Goal: Transaction & Acquisition: Register for event/course

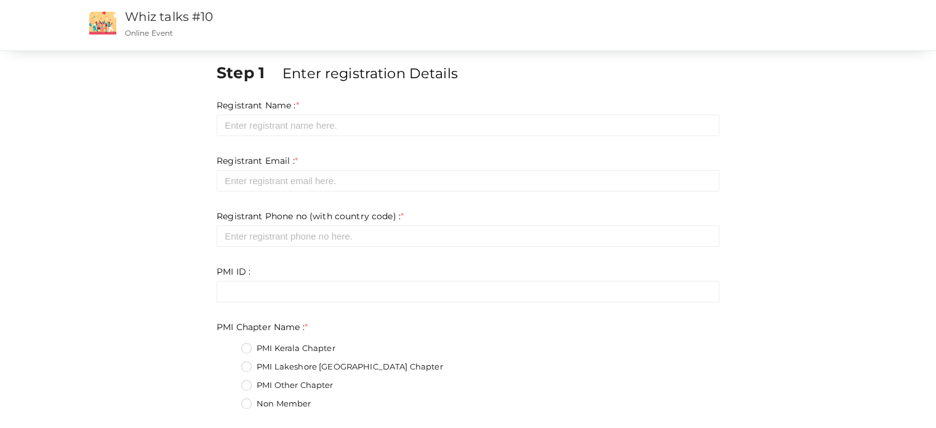
click at [620, 211] on div "Registrant Phone no (with country code) : * Required. Invalid email Invalid pho…" at bounding box center [468, 228] width 503 height 37
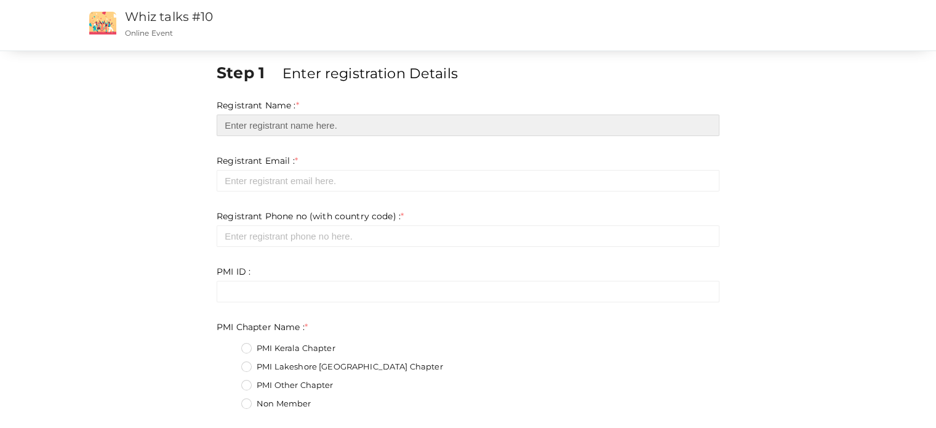
click at [255, 124] on input "text" at bounding box center [468, 125] width 503 height 22
type input "[PERSON_NAME]"
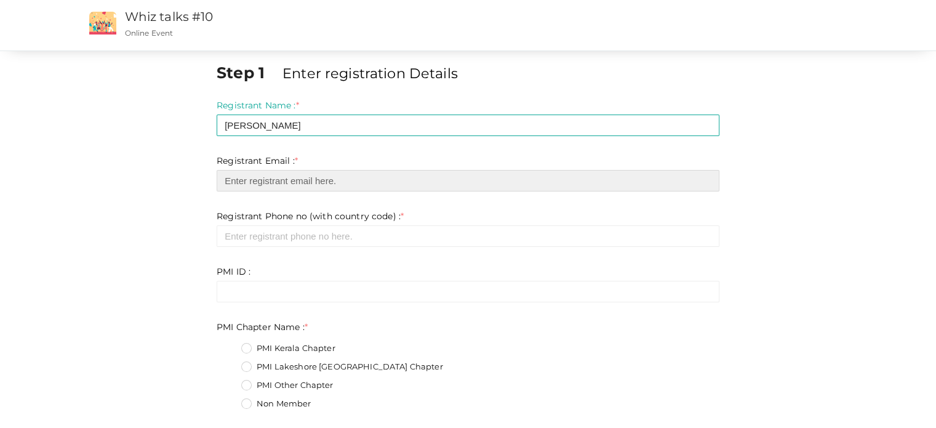
click at [261, 184] on input "email" at bounding box center [468, 181] width 503 height 22
type input "[PERSON_NAME][EMAIL_ADDRESS][PERSON_NAME][DOMAIN_NAME]"
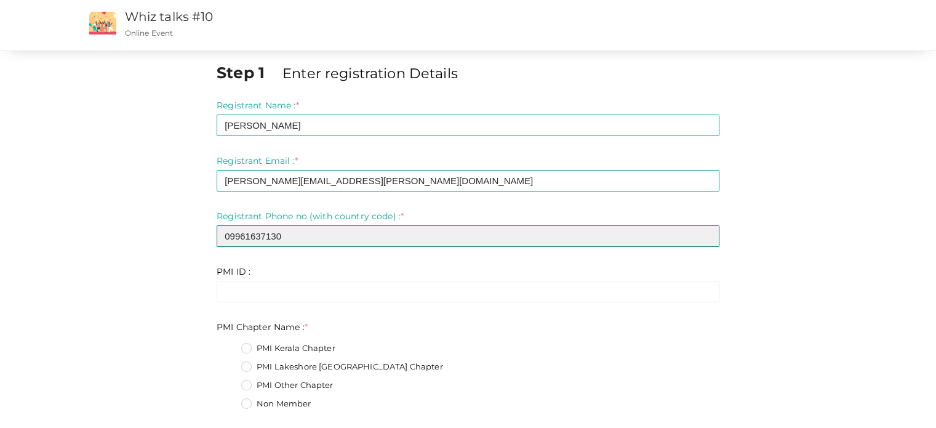
click at [232, 238] on input "09961637130" at bounding box center [468, 236] width 503 height 22
type input "9961637130"
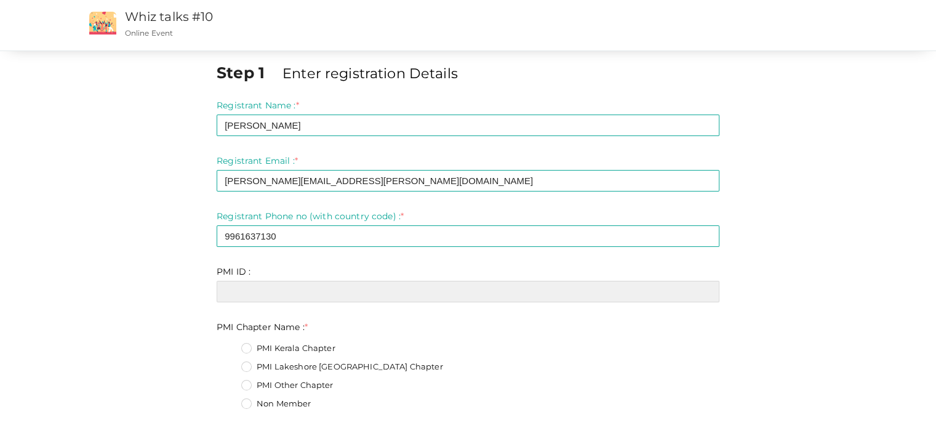
click at [278, 295] on input "text" at bounding box center [468, 292] width 503 height 22
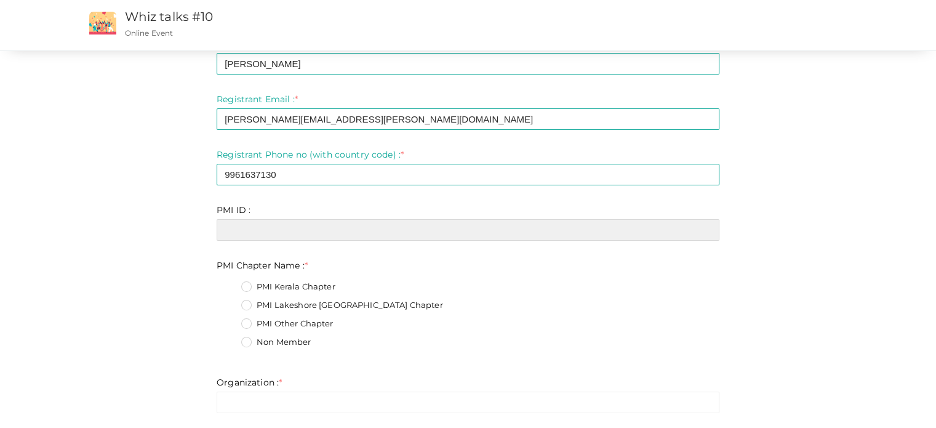
click at [234, 223] on input "text" at bounding box center [468, 230] width 503 height 22
paste input "1588543"
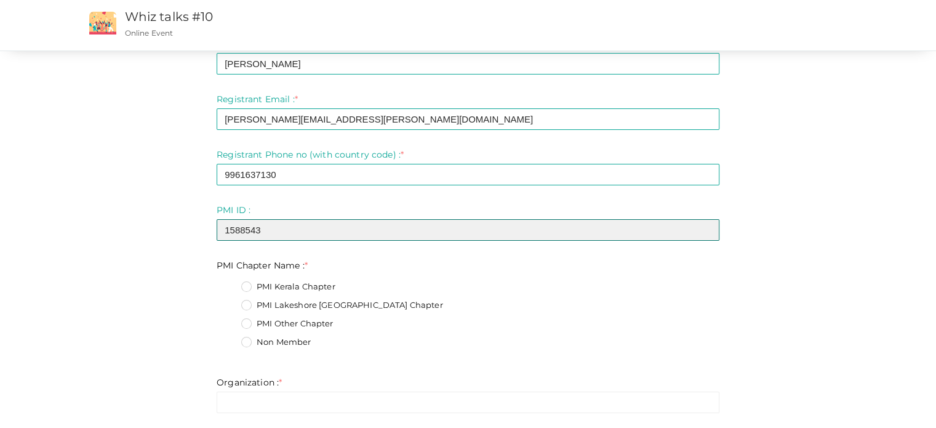
click at [228, 229] on input "1588543" at bounding box center [468, 230] width 503 height 22
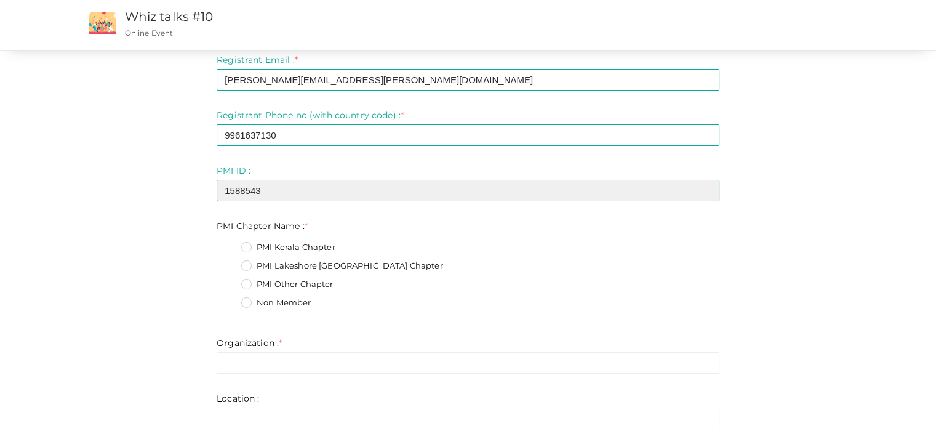
scroll to position [123, 0]
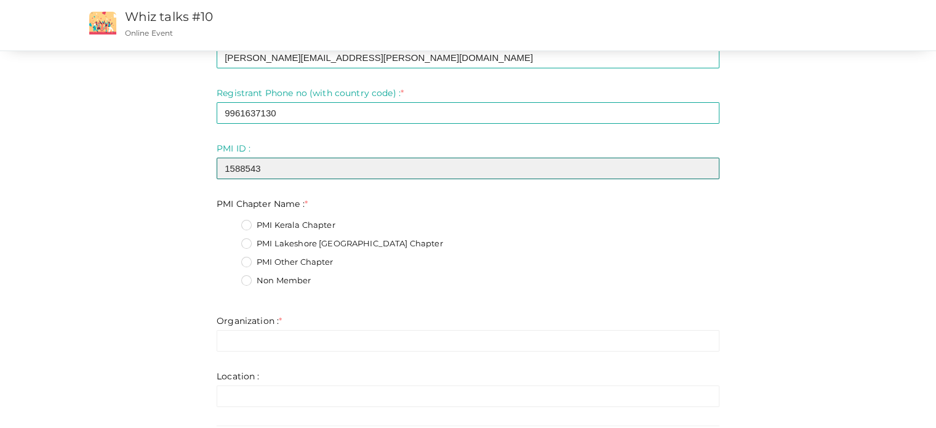
type input "1588543"
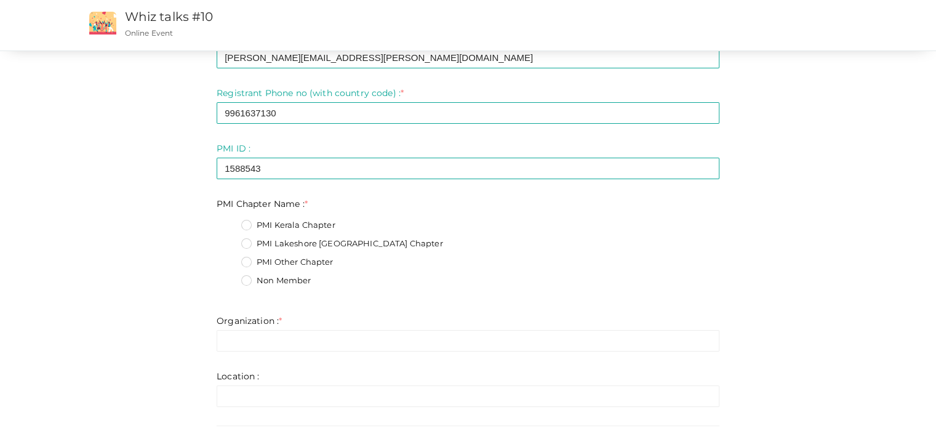
click at [245, 225] on label "PMI Kerala Chapter" at bounding box center [288, 225] width 94 height 12
click at [229, 222] on Name\+0 "PMI Kerala Chapter" at bounding box center [229, 222] width 0 height 0
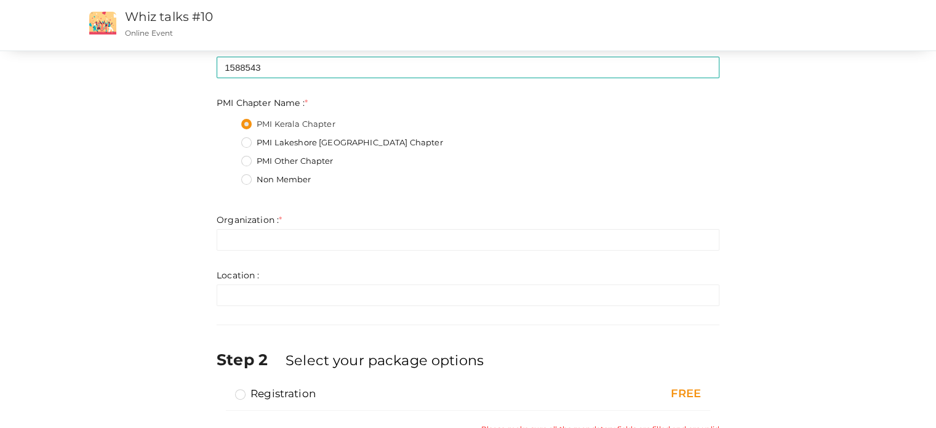
scroll to position [246, 0]
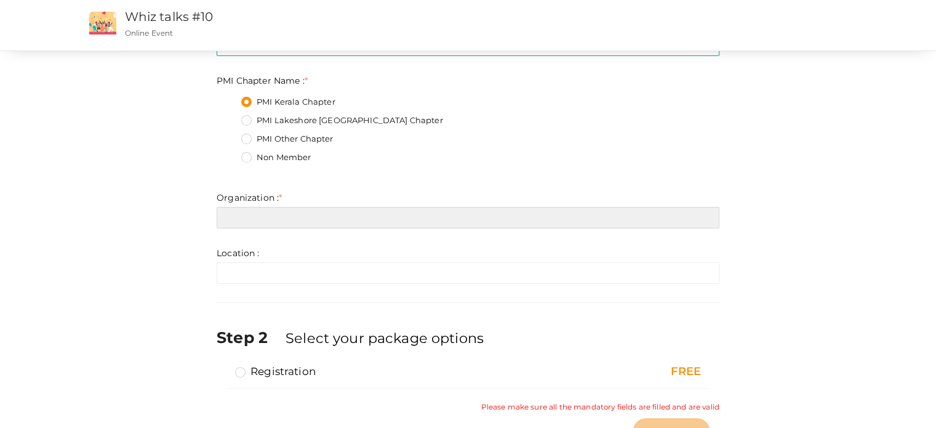
click at [246, 215] on input "text" at bounding box center [468, 218] width 503 height 22
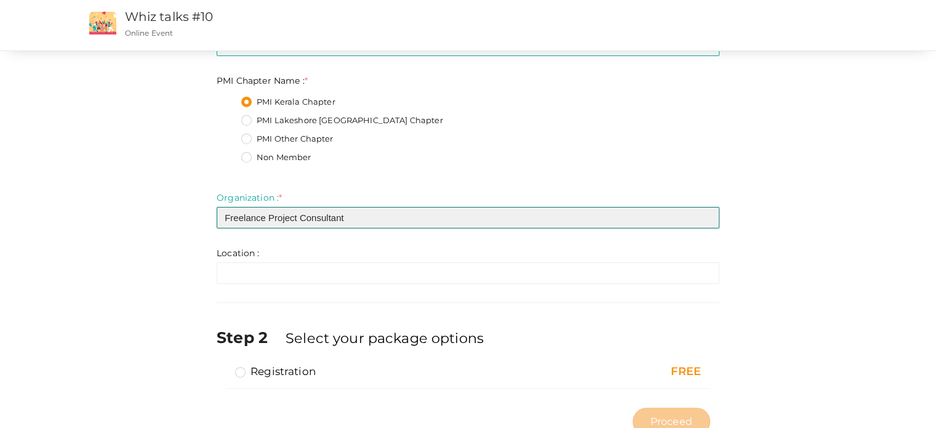
type input "Freelance Project Consultant"
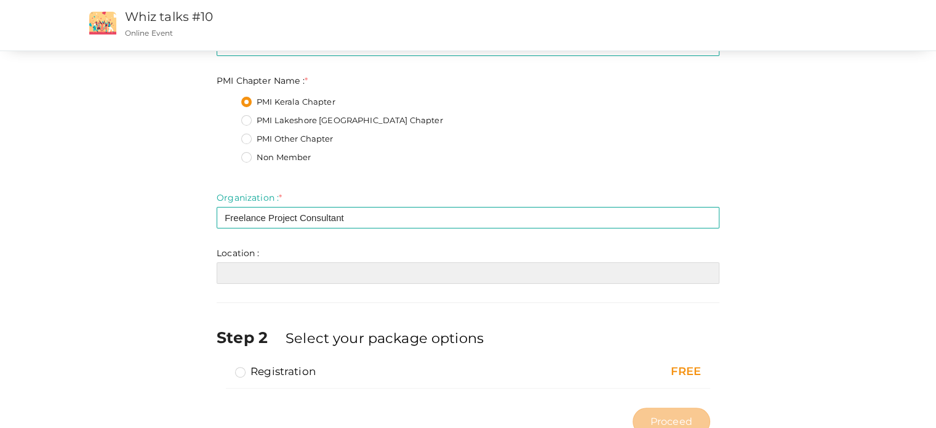
click at [241, 276] on input "text" at bounding box center [468, 273] width 503 height 22
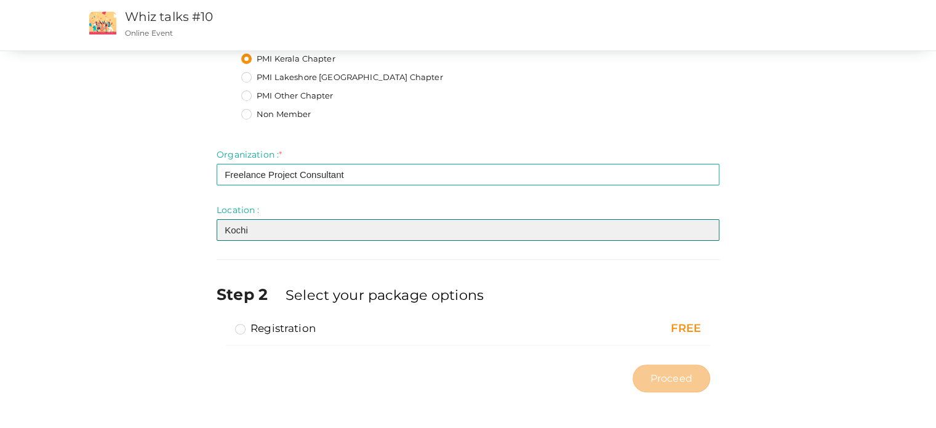
type input "Kochi"
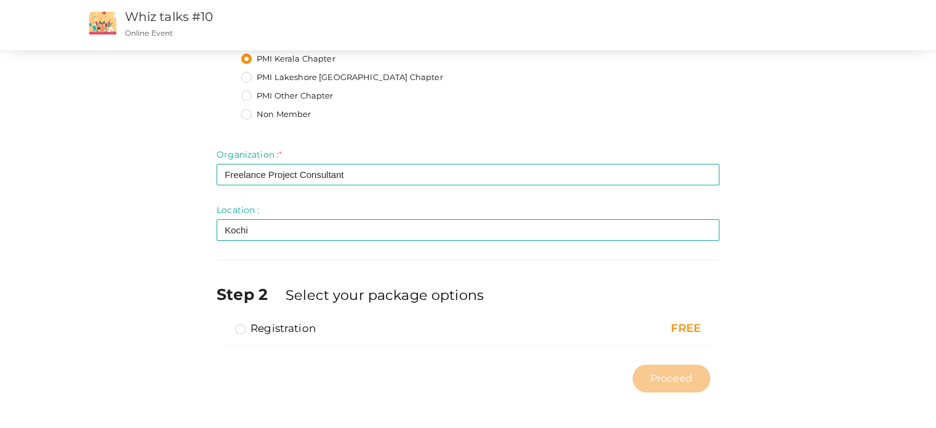
click at [322, 280] on div "Step 2 Select your package options Registration FREE Limit Reached: You can sel…" at bounding box center [468, 315] width 503 height 86
click at [305, 335] on div "Registration" at bounding box center [390, 330] width 310 height 18
drag, startPoint x: 439, startPoint y: 325, endPoint x: 733, endPoint y: 318, distance: 294.2
click at [441, 325] on div "Registration" at bounding box center [390, 330] width 310 height 18
click at [681, 330] on div "FREE" at bounding box center [631, 329] width 140 height 16
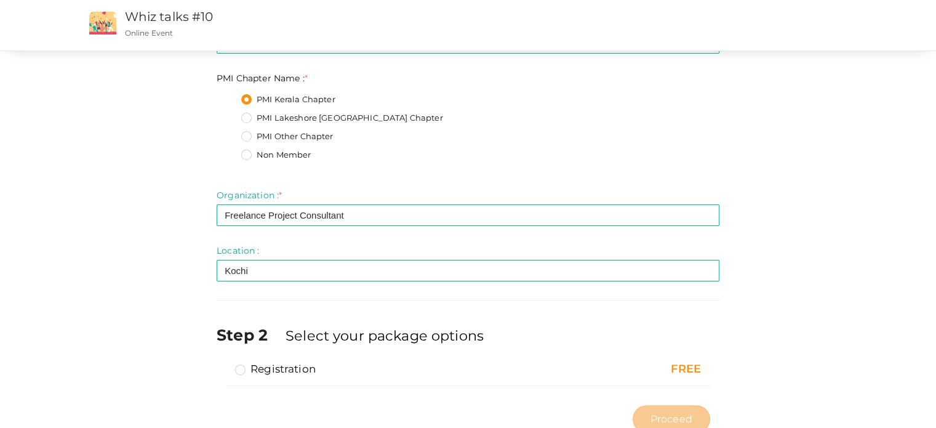
scroll to position [228, 0]
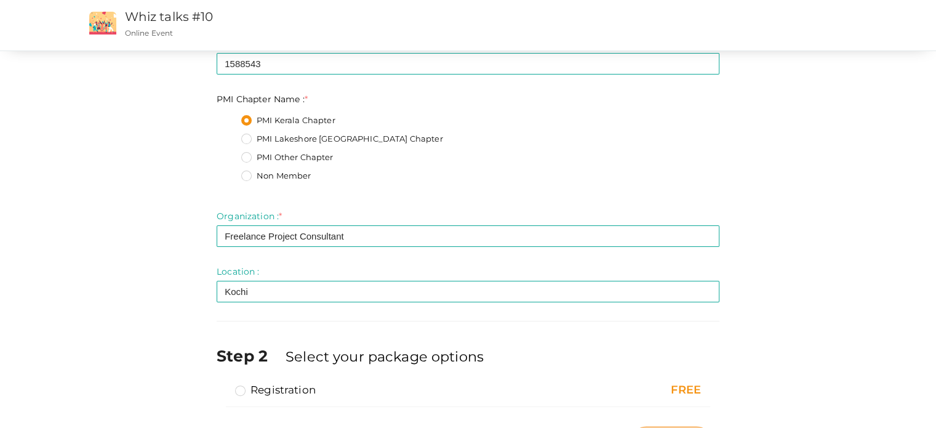
drag, startPoint x: 239, startPoint y: 388, endPoint x: 287, endPoint y: 383, distance: 48.2
click at [241, 388] on label "Registration" at bounding box center [275, 389] width 81 height 15
click at [223, 385] on input "Registration" at bounding box center [223, 385] width 0 height 0
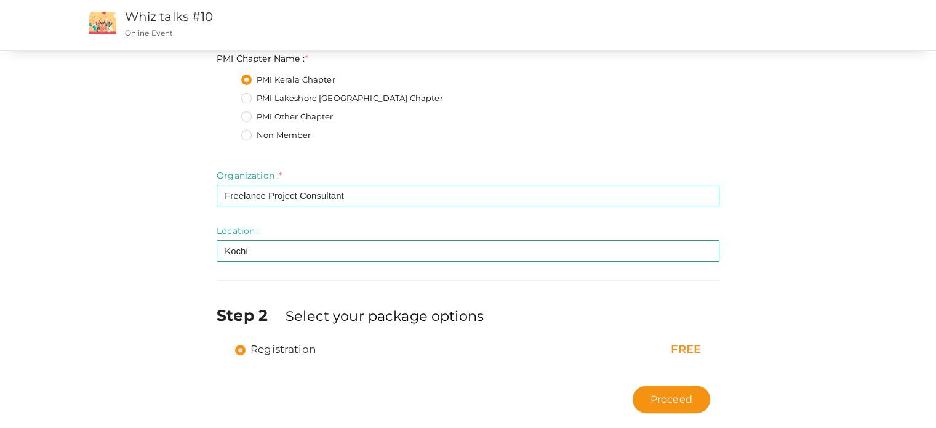
scroll to position [289, 0]
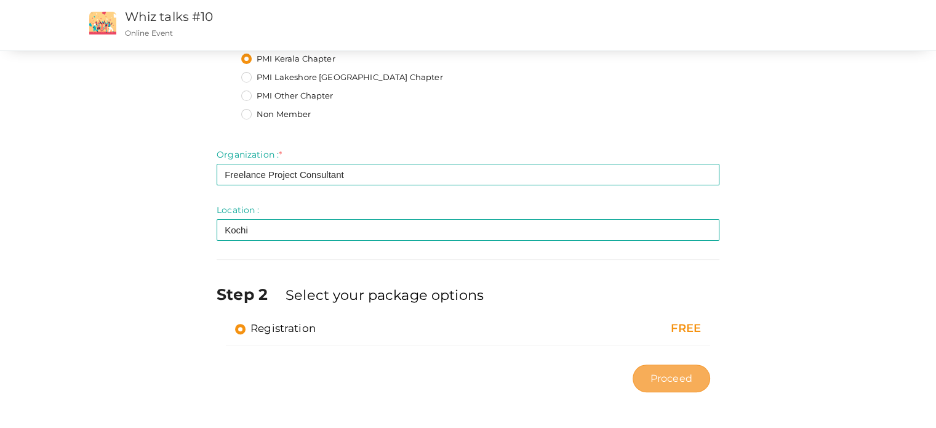
click at [679, 378] on span "Proceed" at bounding box center [671, 378] width 42 height 14
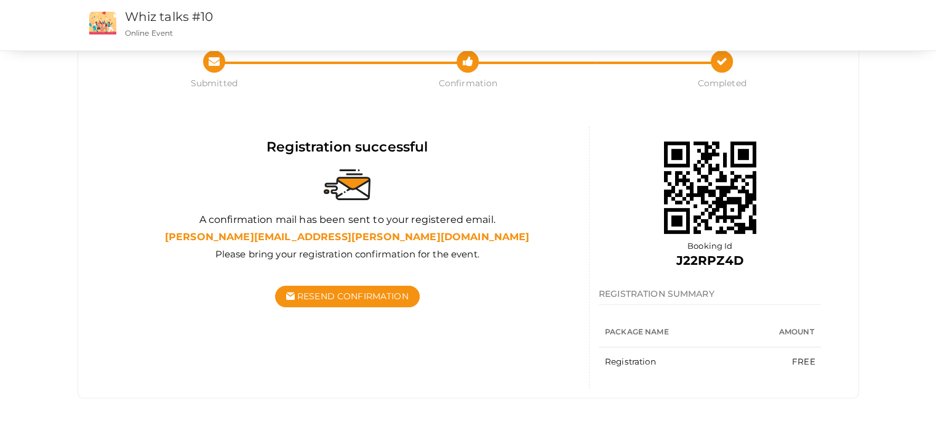
scroll to position [46, 0]
